Goal: Find specific page/section: Find specific page/section

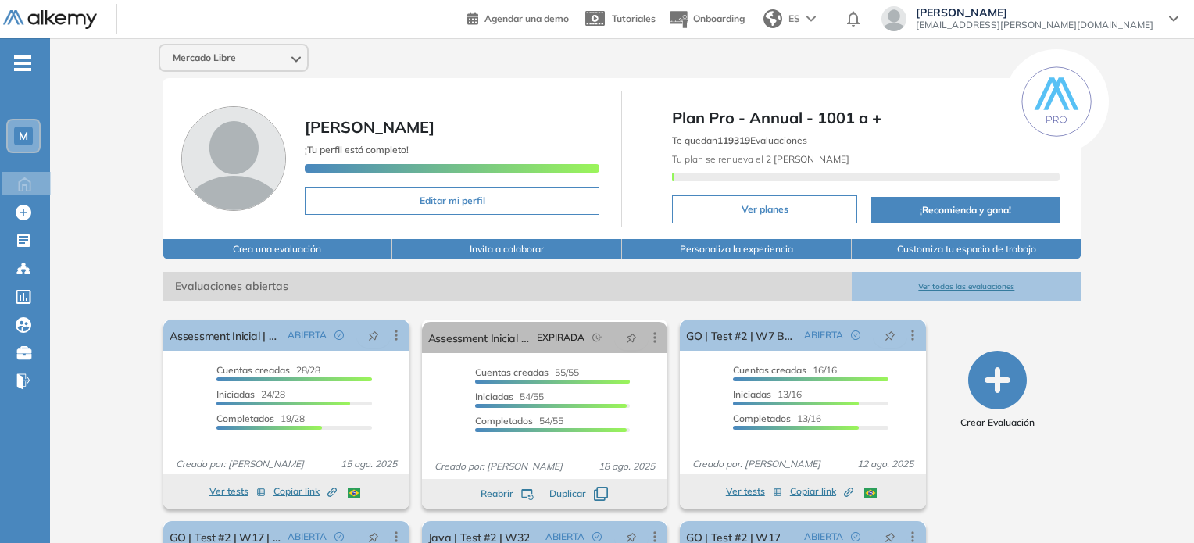
click at [22, 134] on span "M" at bounding box center [23, 136] width 9 height 13
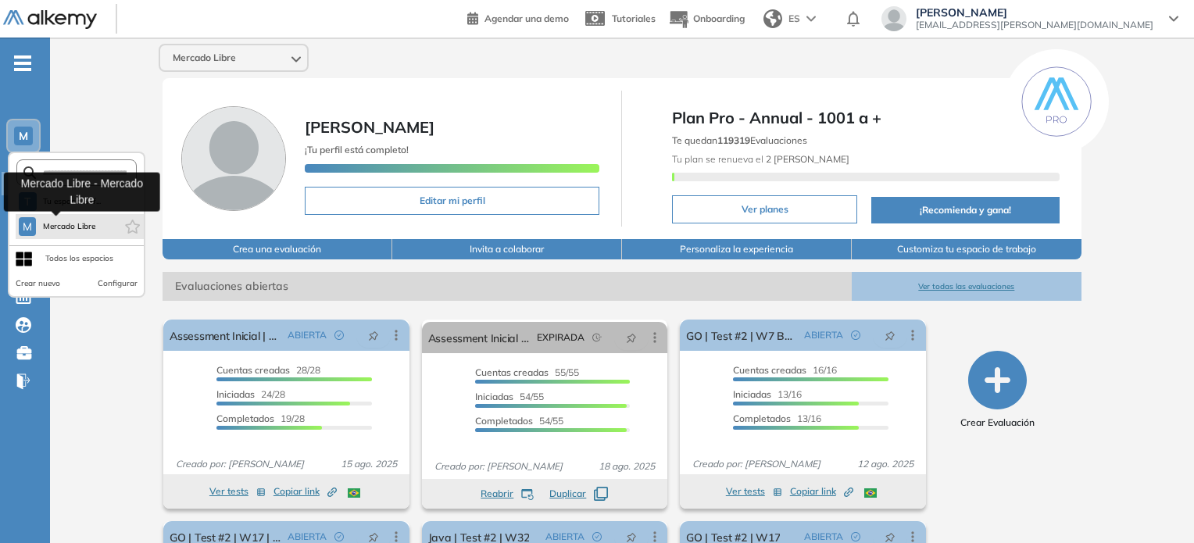
click at [67, 231] on span "Mercado Libre" at bounding box center [69, 226] width 54 height 13
click at [61, 225] on span "Mercado Libre" at bounding box center [69, 226] width 54 height 13
click at [50, 220] on span "Mercado Libre" at bounding box center [69, 226] width 54 height 13
click at [23, 228] on span "M" at bounding box center [27, 226] width 9 height 13
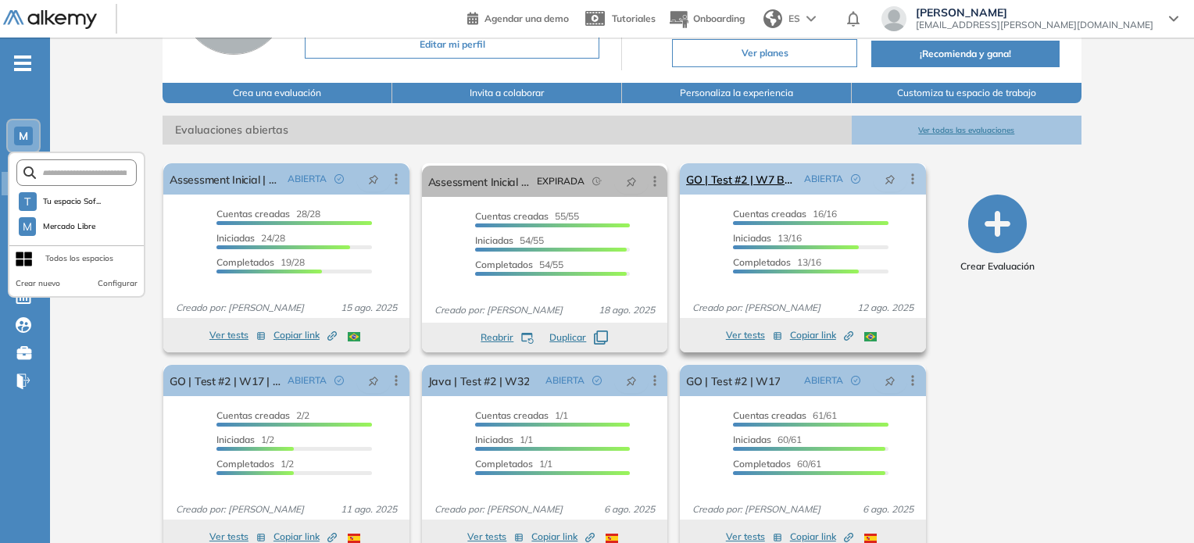
scroll to position [184, 0]
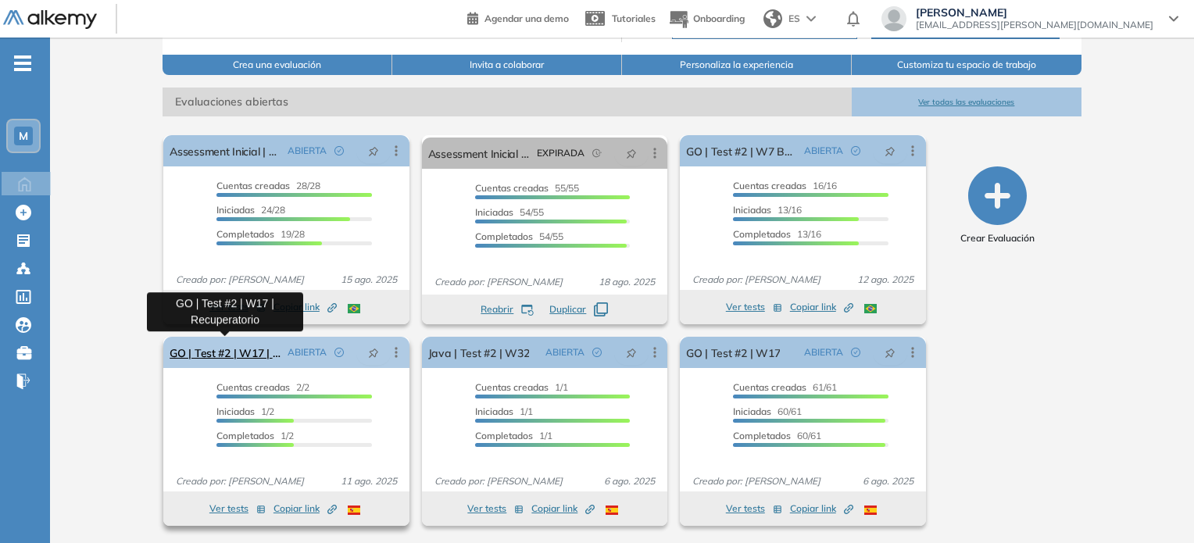
click at [234, 348] on link "GO | Test #2 | W17 | Recuperatorio" at bounding box center [225, 352] width 111 height 31
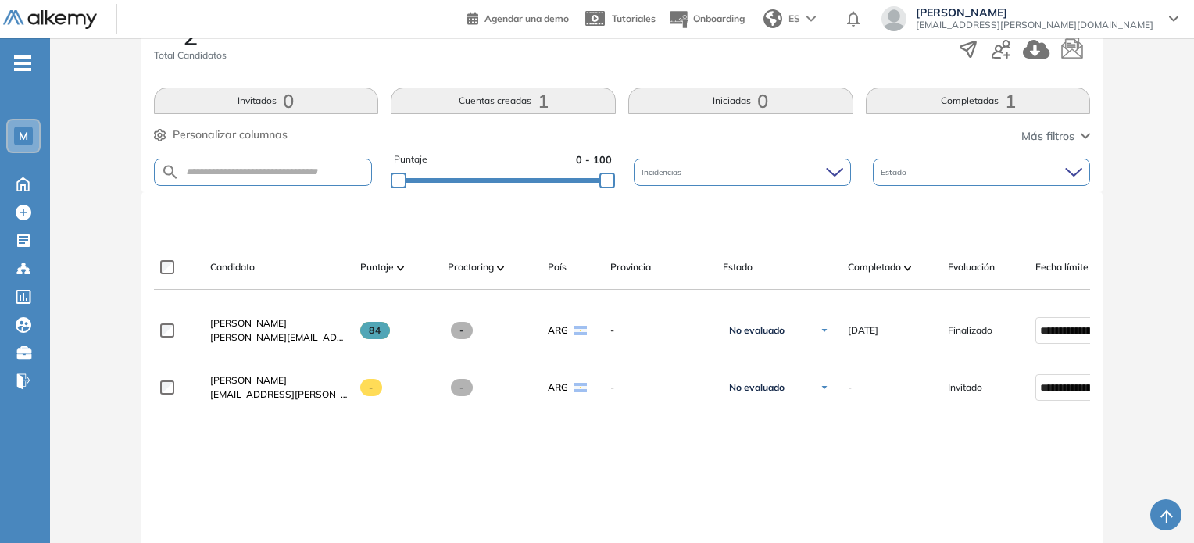
scroll to position [313, 0]
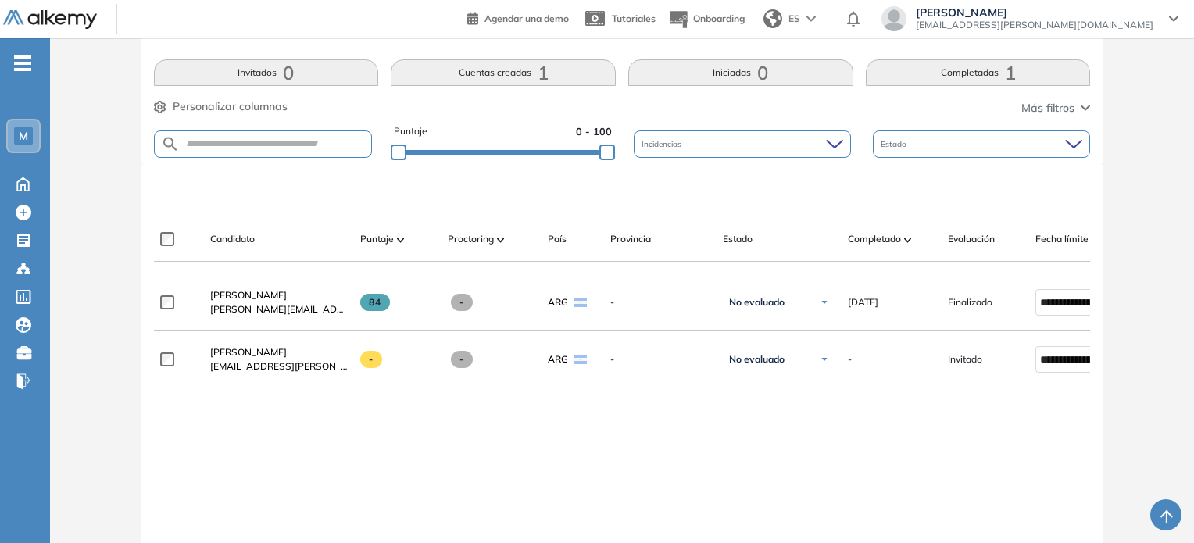
click at [1079, 100] on button "Más filtros" at bounding box center [1056, 108] width 69 height 16
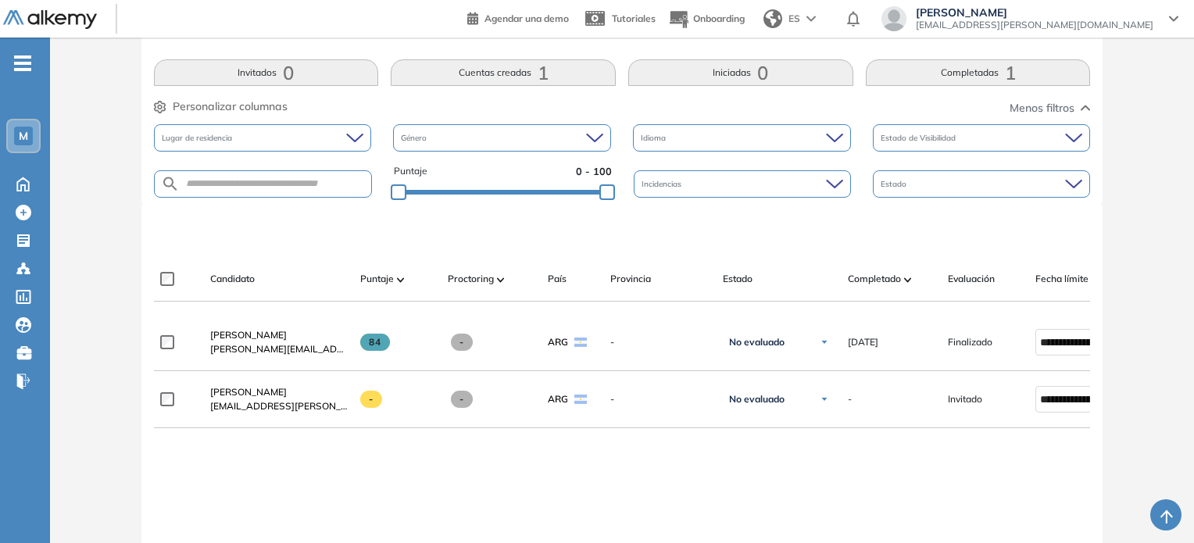
click at [1079, 100] on button "Menos filtros" at bounding box center [1050, 108] width 81 height 16
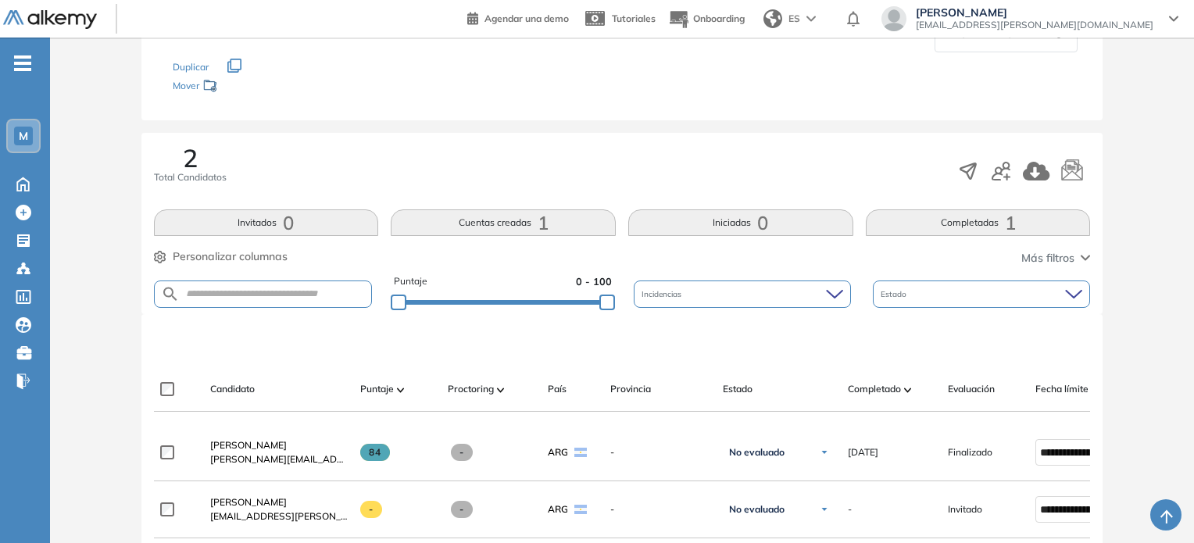
scroll to position [156, 0]
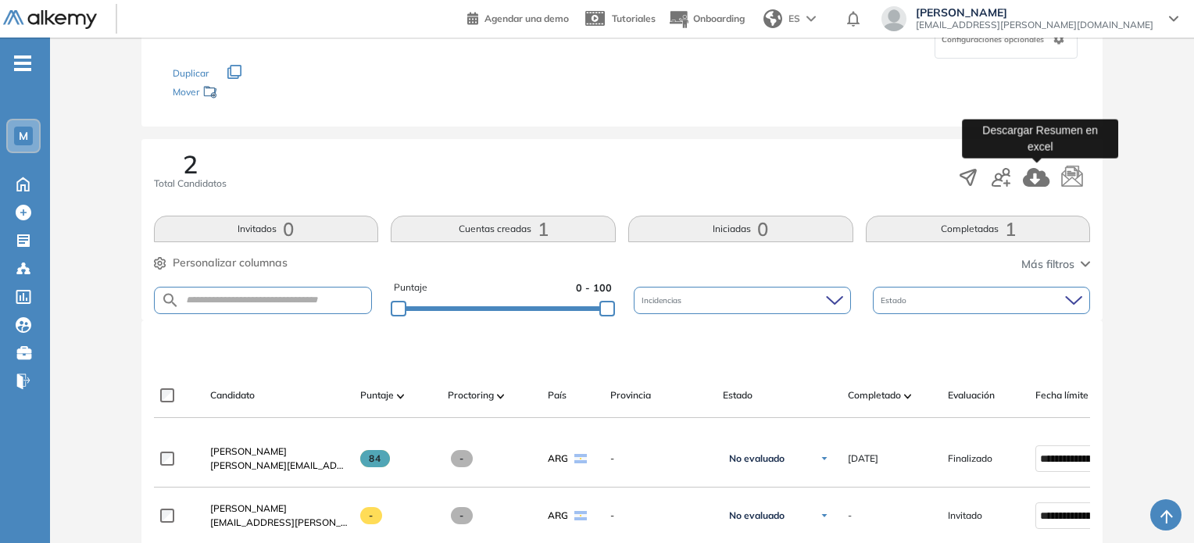
click at [1043, 170] on icon "button" at bounding box center [1036, 177] width 27 height 19
